Goal: Task Accomplishment & Management: Manage account settings

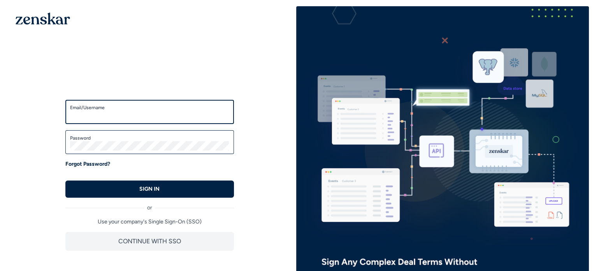
type input "**********"
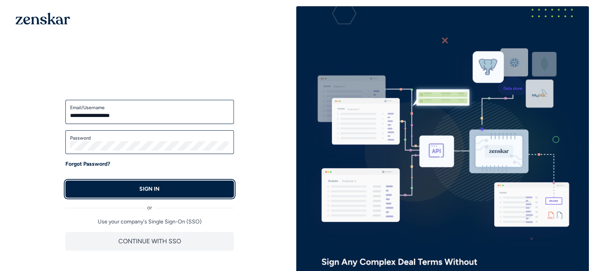
click at [182, 188] on button "SIGN IN" at bounding box center [149, 188] width 169 height 17
